Goal: Check status: Check status

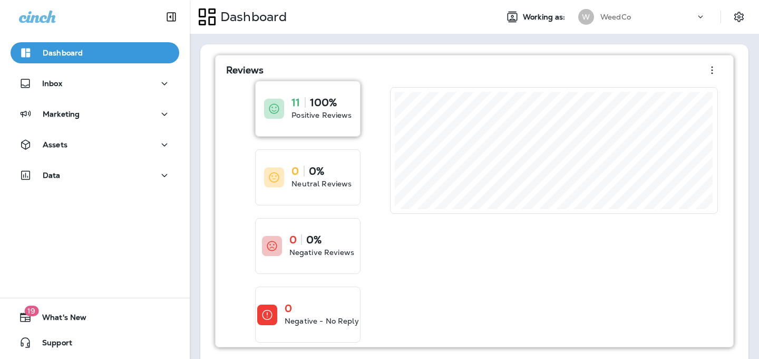
click at [275, 118] on div at bounding box center [274, 109] width 20 height 20
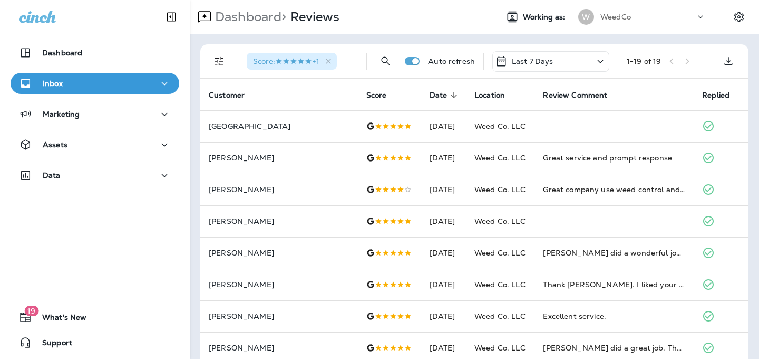
click at [564, 62] on div "Last 7 Days" at bounding box center [550, 61] width 117 height 21
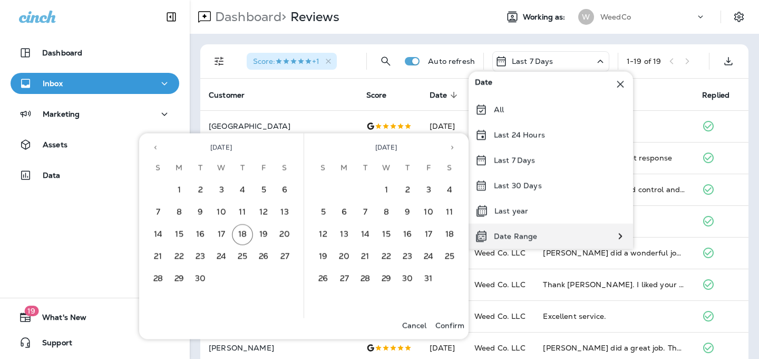
click at [500, 234] on p "Date Range" at bounding box center [515, 236] width 43 height 8
click at [488, 233] on div "Date Range" at bounding box center [506, 236] width 75 height 25
click at [224, 191] on button "3" at bounding box center [221, 190] width 21 height 21
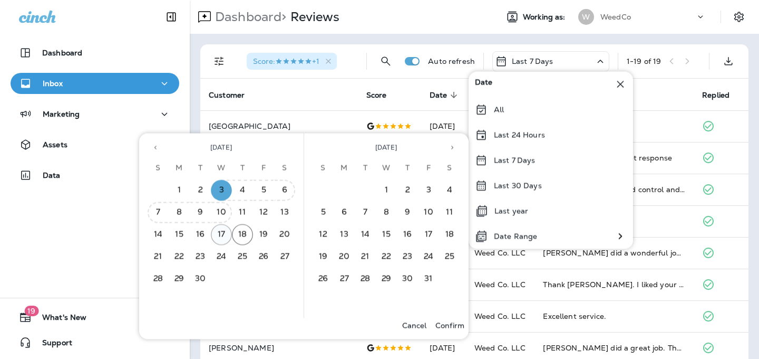
click at [223, 230] on button "17" at bounding box center [221, 234] width 21 height 21
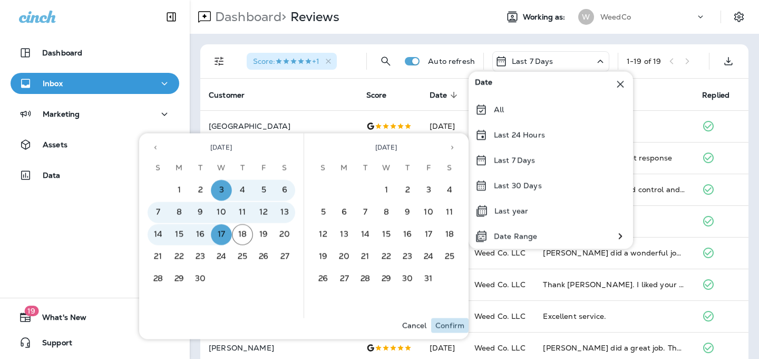
click at [450, 321] on p "Confirm" at bounding box center [450, 325] width 29 height 8
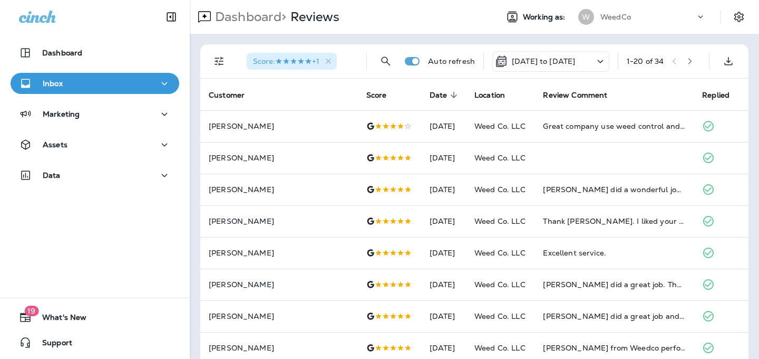
click at [692, 56] on button "button" at bounding box center [690, 61] width 16 height 16
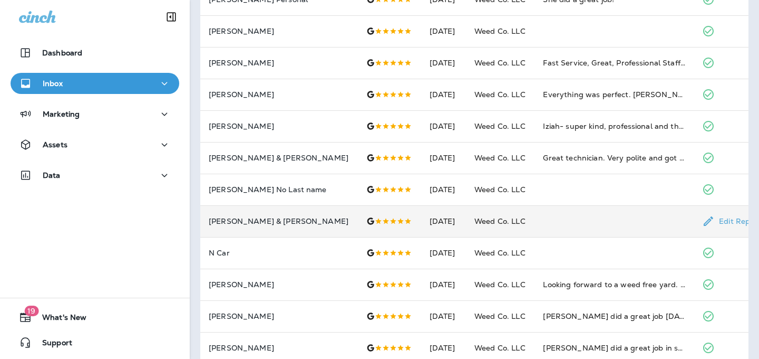
scroll to position [159, 0]
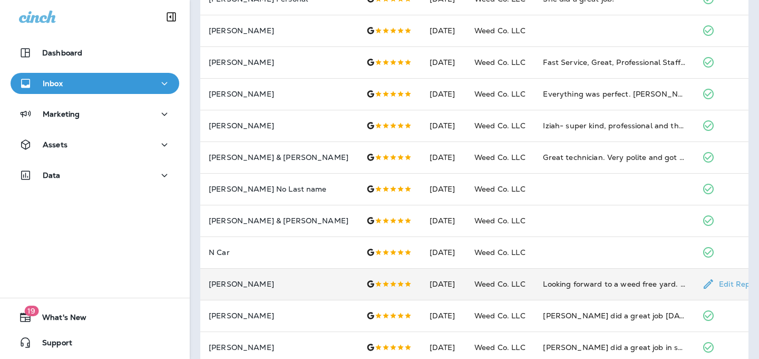
click at [259, 279] on td "[PERSON_NAME]" at bounding box center [279, 284] width 158 height 32
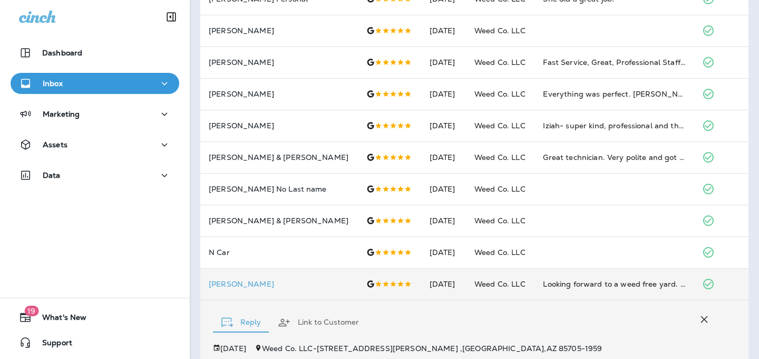
scroll to position [351, 0]
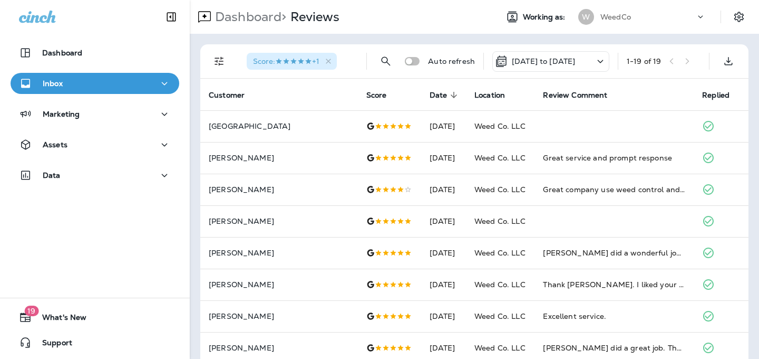
click at [560, 63] on p "[DATE] to [DATE]" at bounding box center [543, 61] width 63 height 8
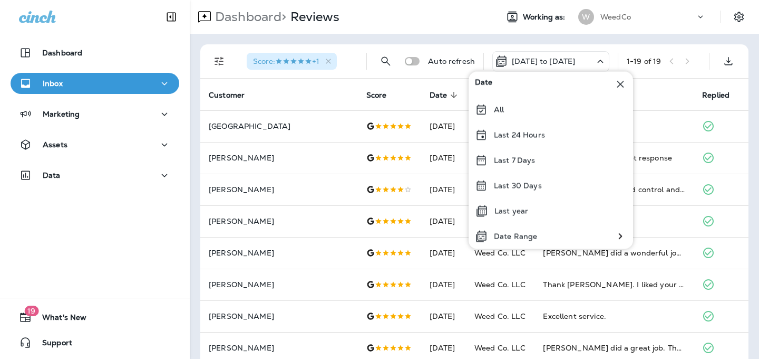
click at [628, 33] on div "Dashboard > Reviews Working as: W WeedCo" at bounding box center [474, 17] width 569 height 34
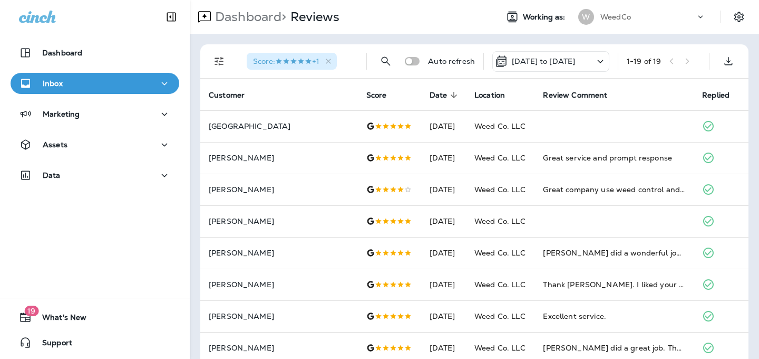
click at [672, 60] on div "1 - 19 of 19" at bounding box center [664, 61] width 74 height 16
click at [567, 59] on p "[DATE] to [DATE]" at bounding box center [543, 61] width 63 height 8
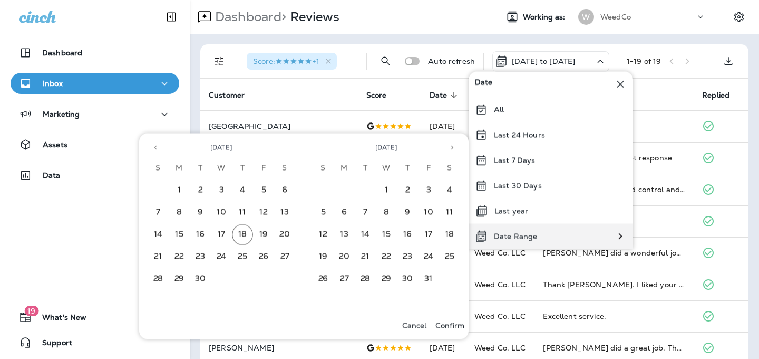
click at [513, 241] on div "Date Range" at bounding box center [506, 236] width 75 height 25
click at [225, 189] on button "3" at bounding box center [221, 190] width 21 height 21
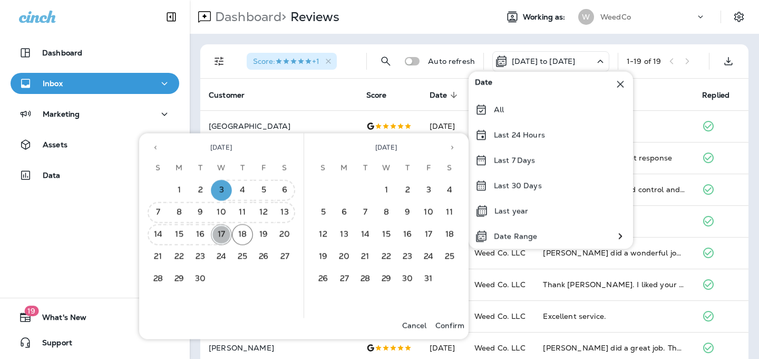
click at [225, 235] on button "17" at bounding box center [221, 234] width 21 height 21
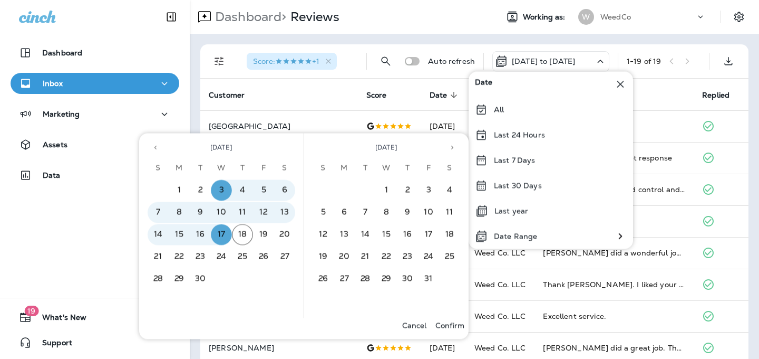
click at [439, 330] on p "Confirm" at bounding box center [450, 325] width 29 height 8
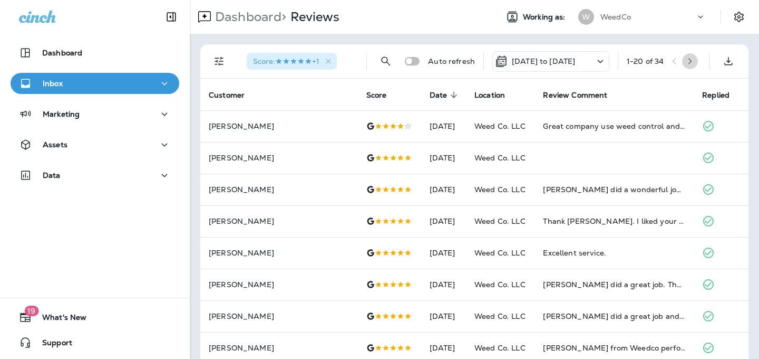
click at [692, 60] on icon "button" at bounding box center [689, 60] width 7 height 7
